Goal: Information Seeking & Learning: Compare options

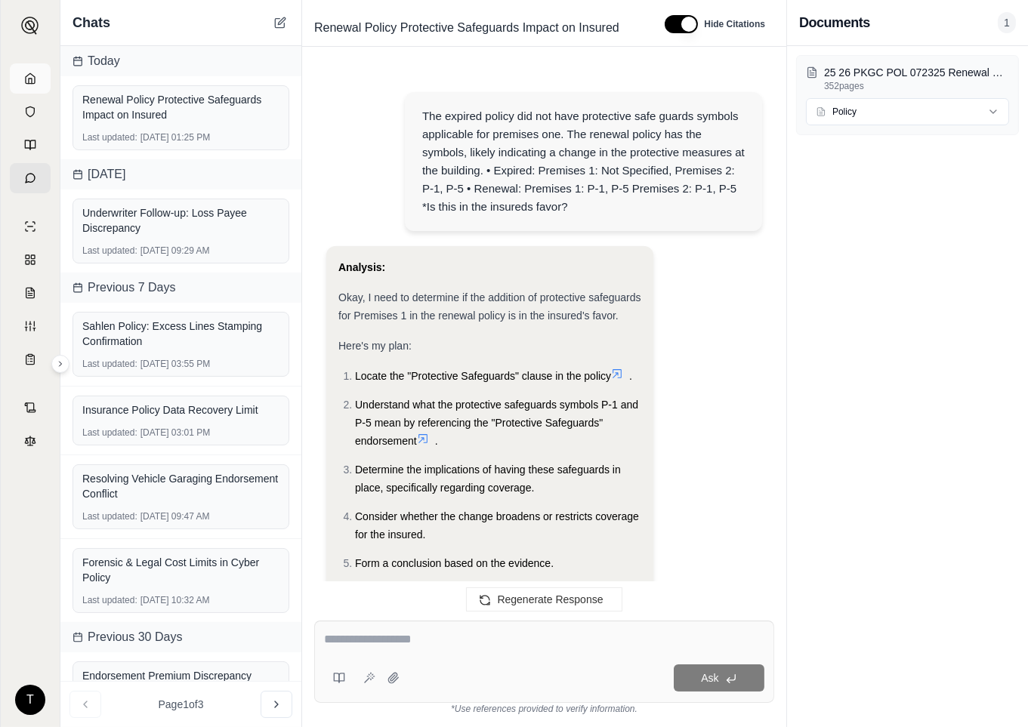
scroll to position [2744, 0]
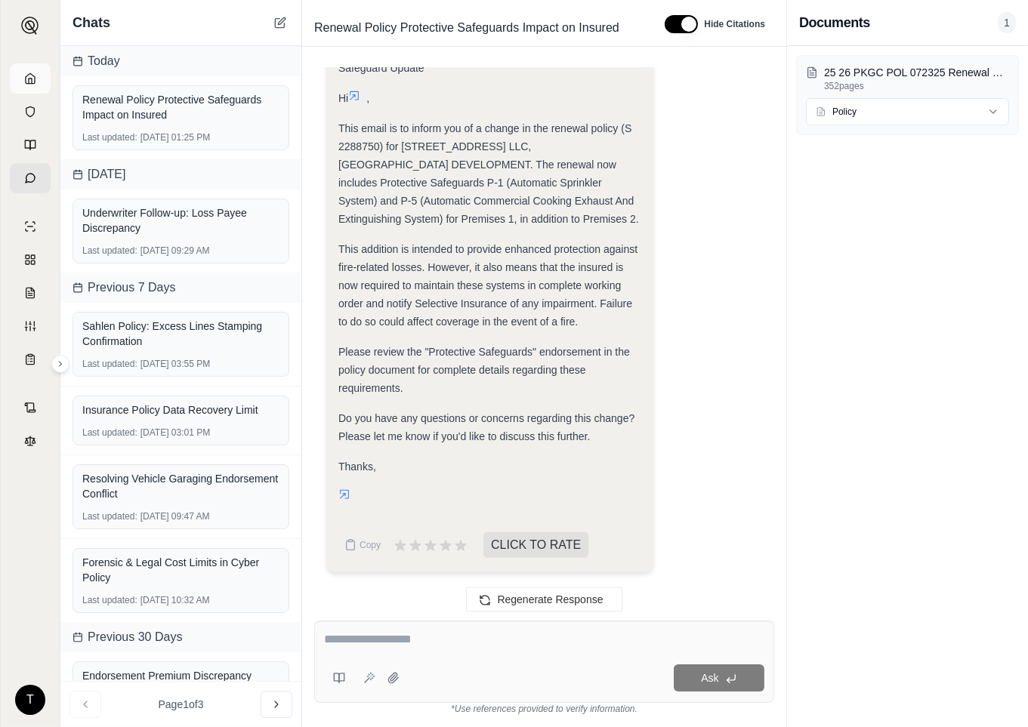
click at [32, 80] on polyline at bounding box center [30, 81] width 3 height 5
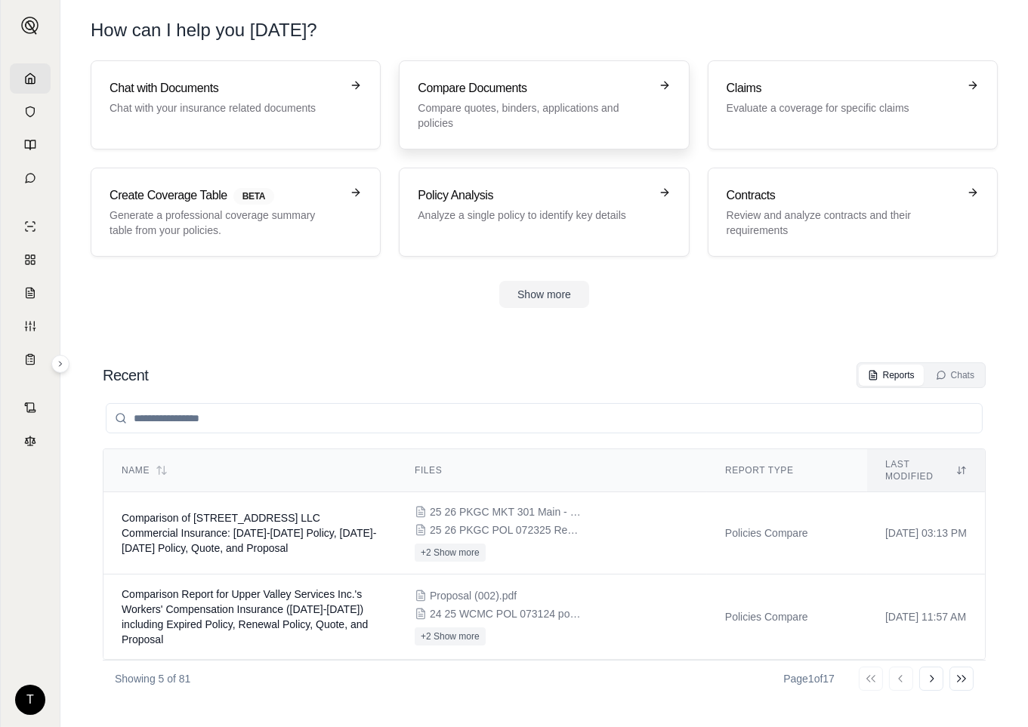
click at [508, 109] on p "Compare quotes, binders, applications and policies" at bounding box center [533, 115] width 231 height 30
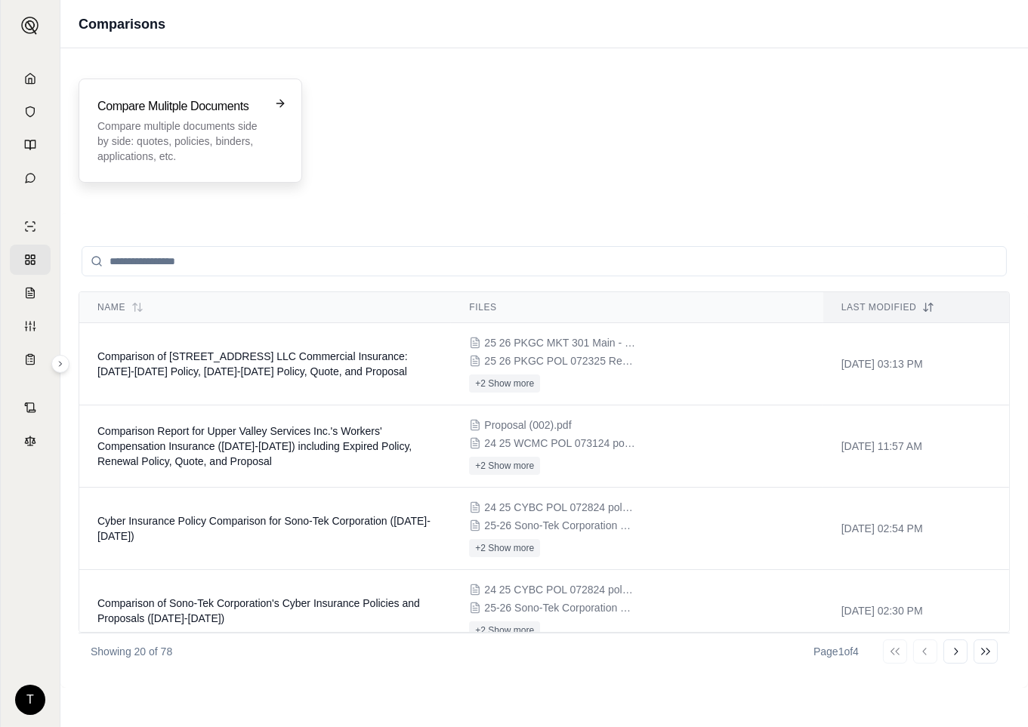
click at [171, 137] on p "Compare multiple documents side by side: quotes, policies, binders, application…" at bounding box center [179, 141] width 165 height 45
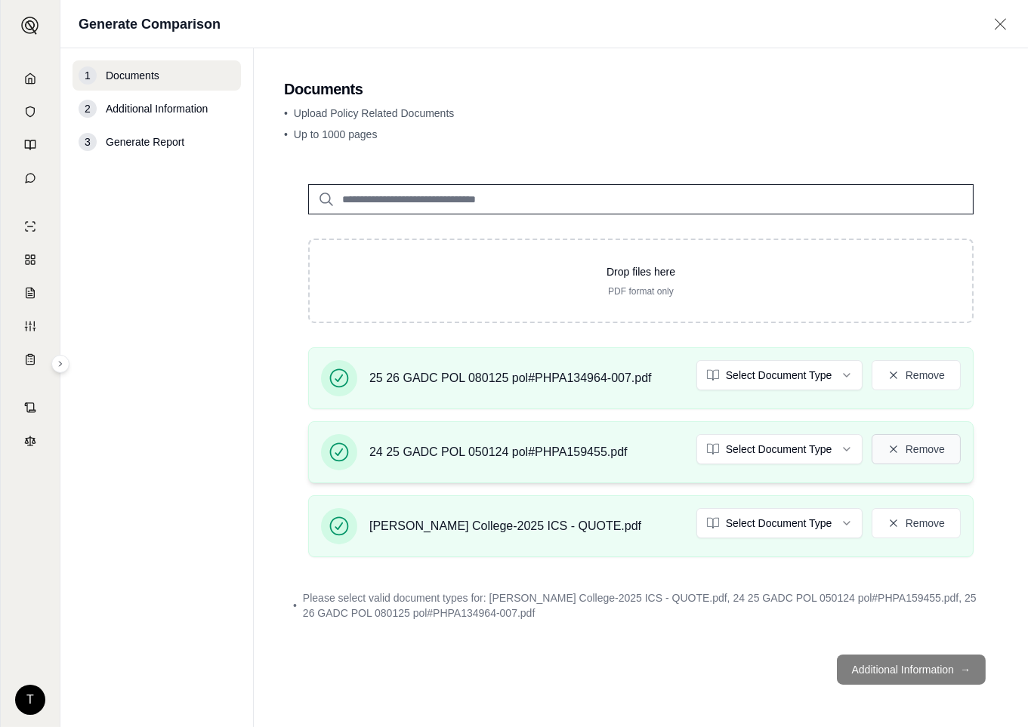
click at [926, 438] on button "Remove" at bounding box center [916, 449] width 89 height 30
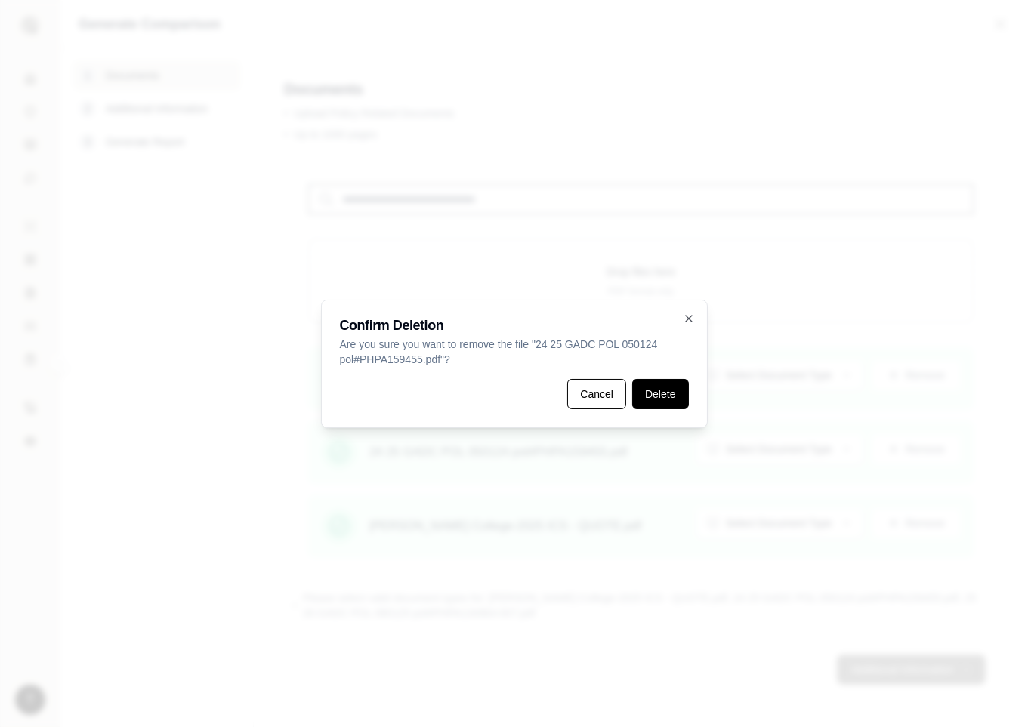
click at [659, 397] on button "Delete" at bounding box center [660, 394] width 56 height 30
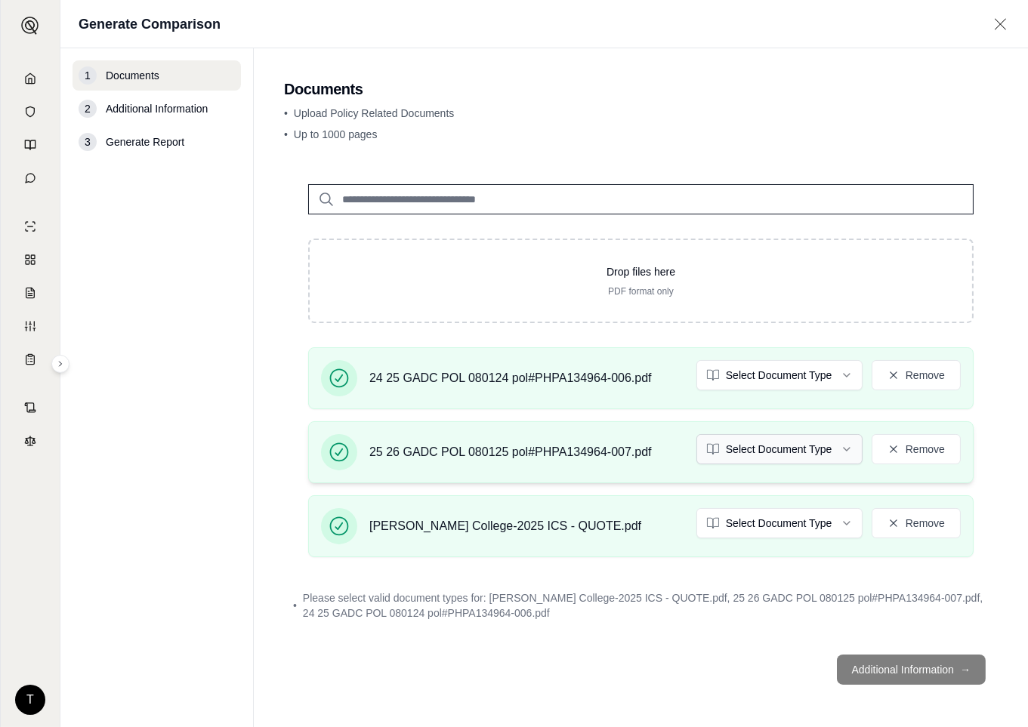
click at [843, 444] on html "T Generate Comparison 1 Documents 2 Additional Information 3 Generate Report Do…" at bounding box center [514, 363] width 1028 height 727
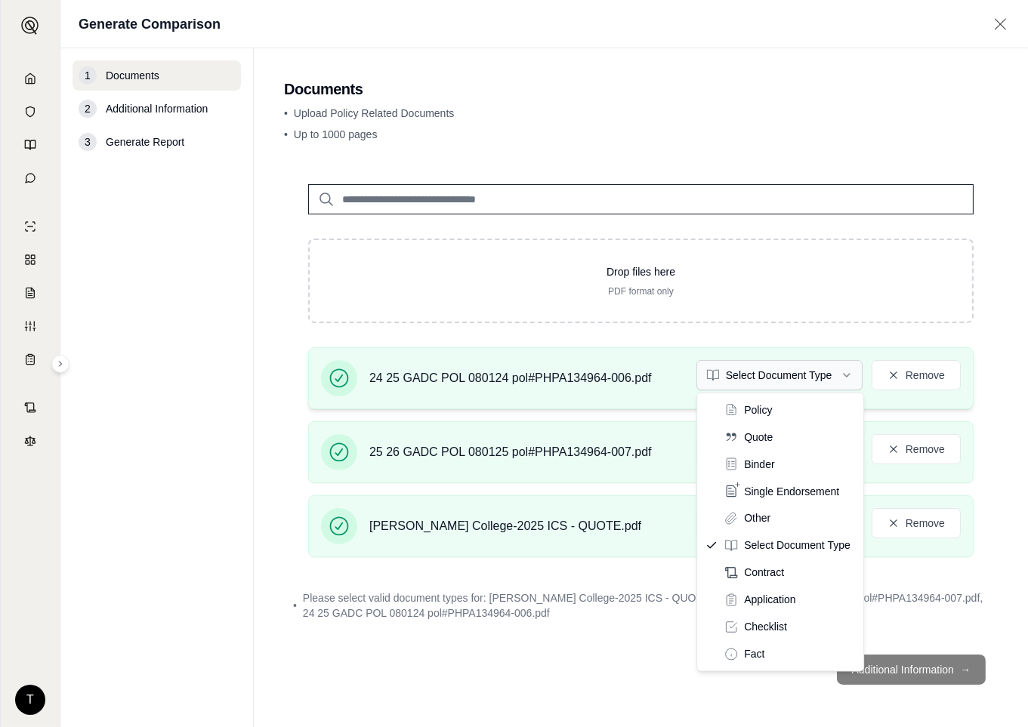
click at [837, 373] on html "T Generate Comparison 1 Documents 2 Additional Information 3 Generate Report Do…" at bounding box center [514, 363] width 1028 height 727
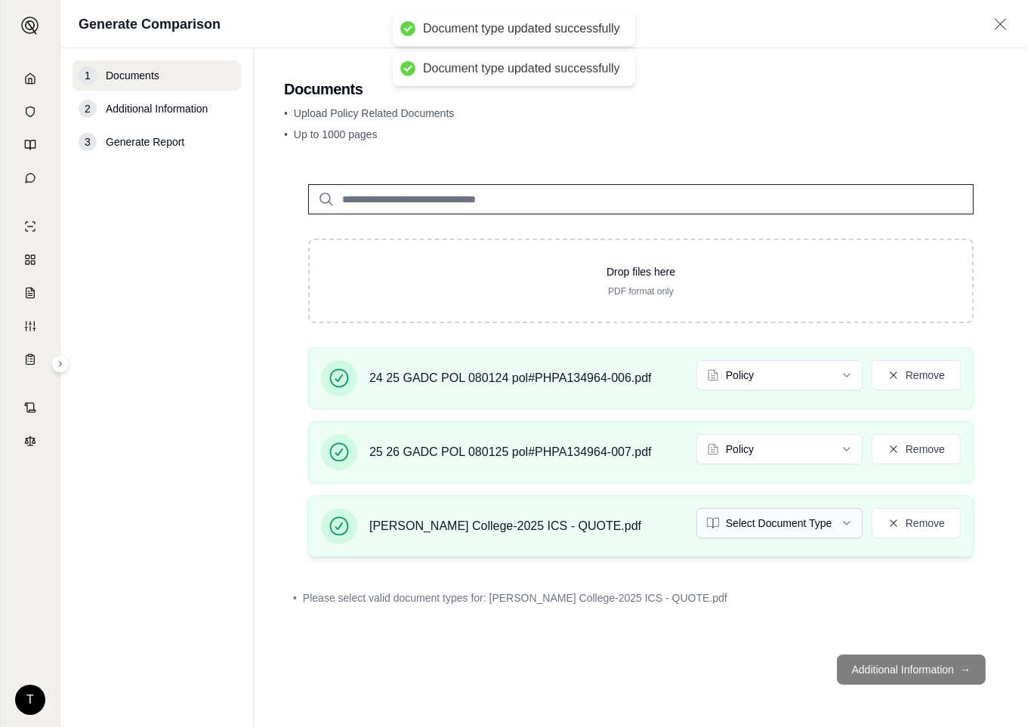
click at [848, 525] on html "Document type updated successfully Document type updated successfully T Generat…" at bounding box center [514, 363] width 1028 height 727
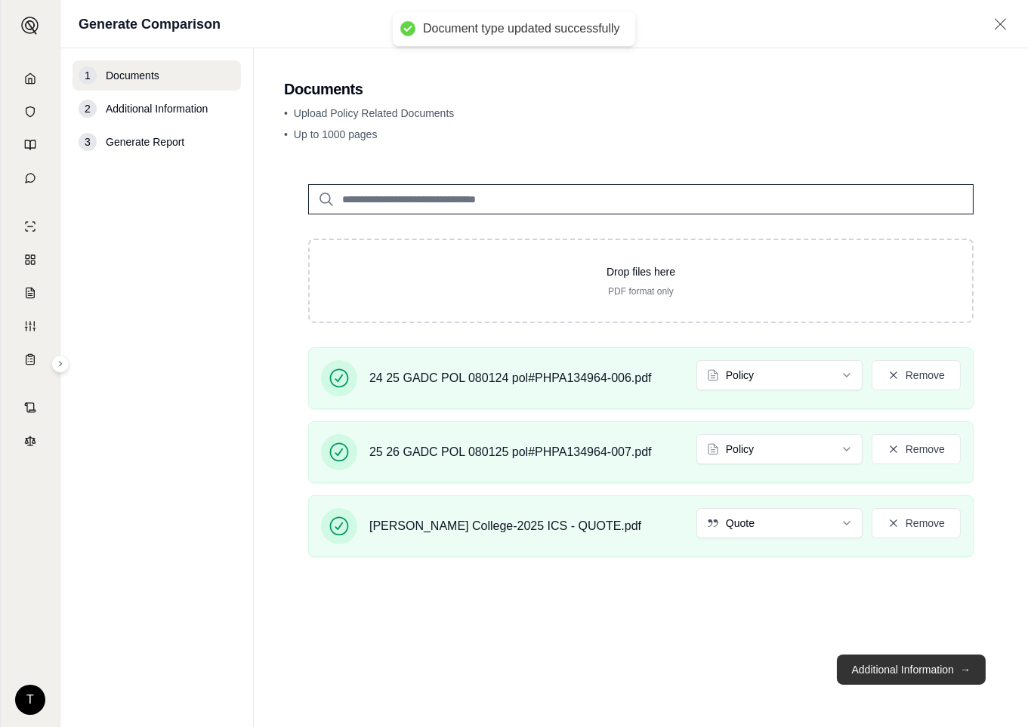
click at [874, 665] on button "Additional Information →" at bounding box center [911, 670] width 149 height 30
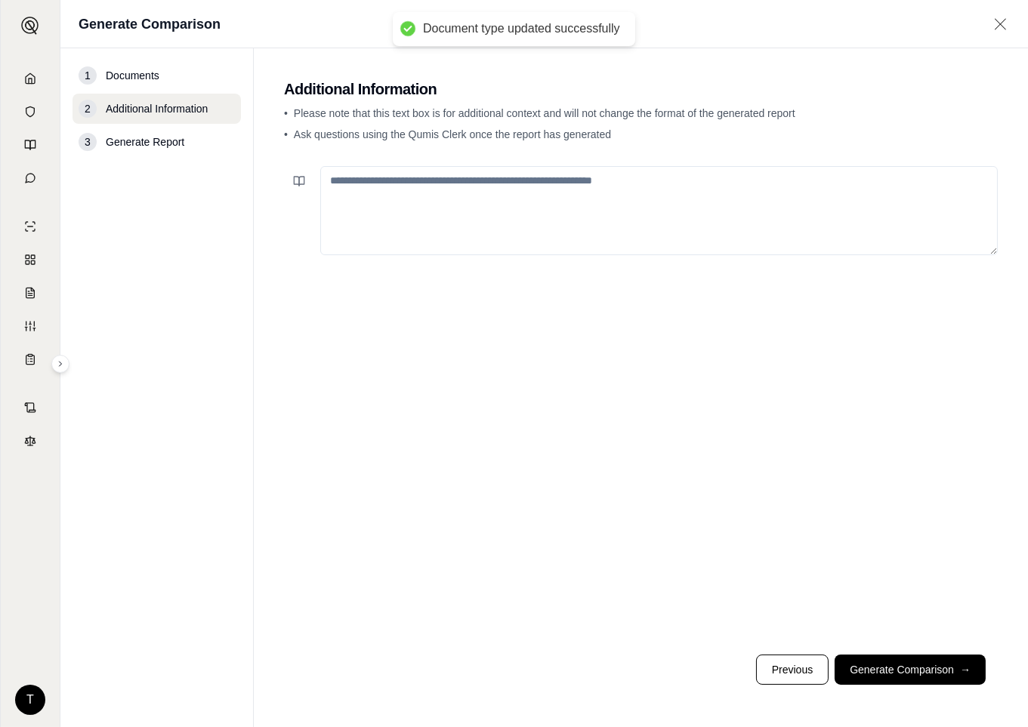
click at [894, 674] on button "Generate Comparison →" at bounding box center [910, 670] width 151 height 30
